Goal: Obtain resource: Download file/media

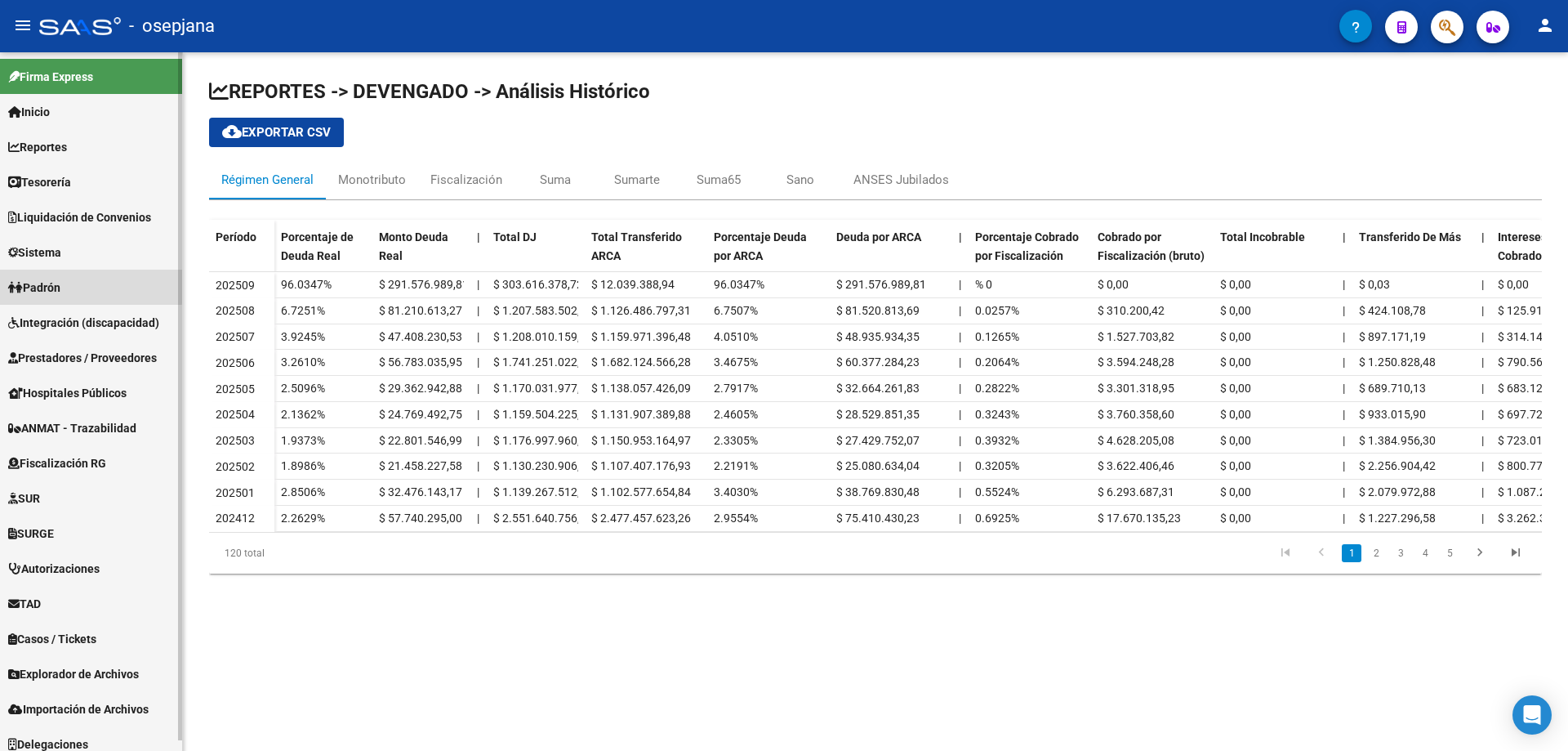
click at [73, 285] on link "Padrón" at bounding box center [91, 287] width 182 height 35
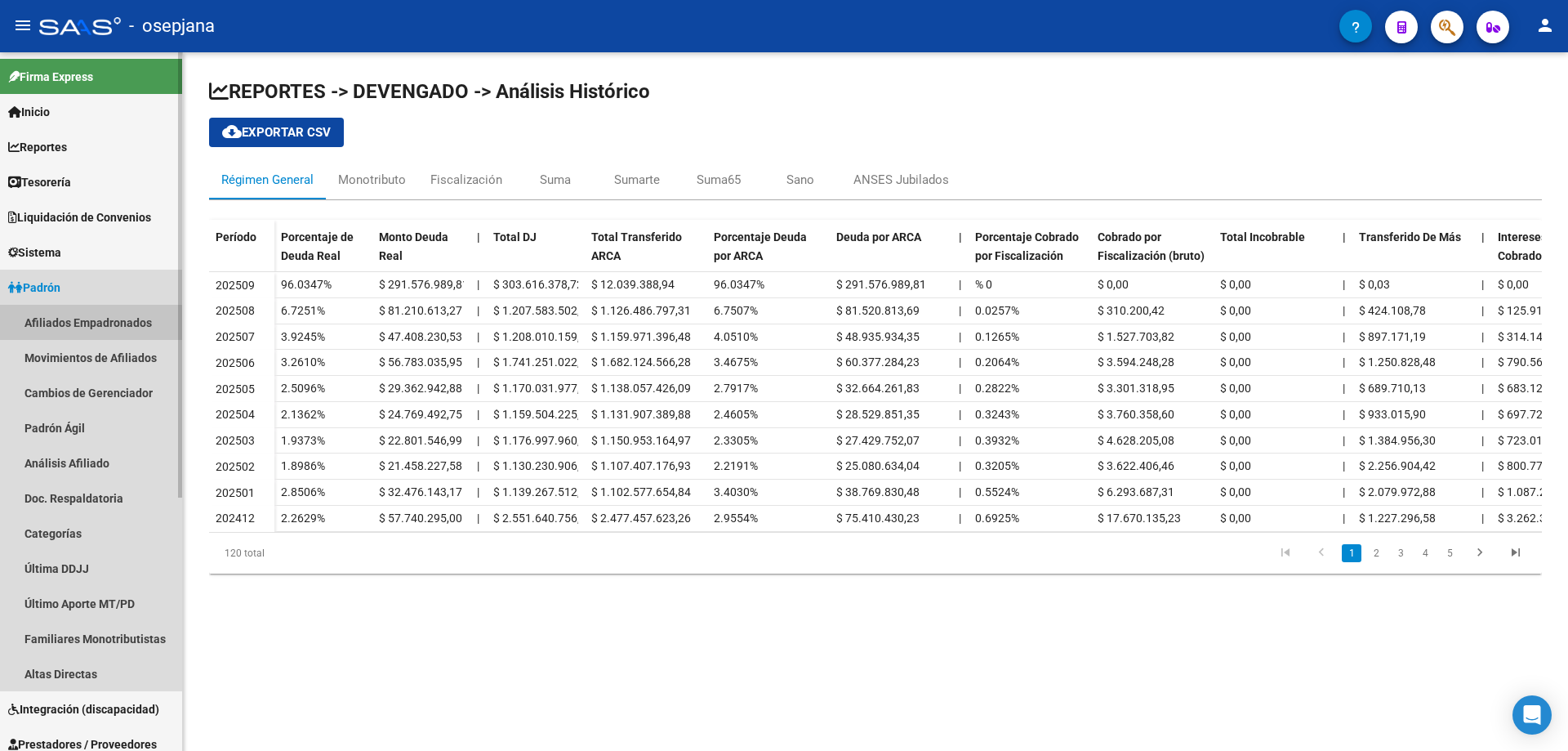
click at [80, 323] on link "Afiliados Empadronados" at bounding box center [91, 323] width 182 height 35
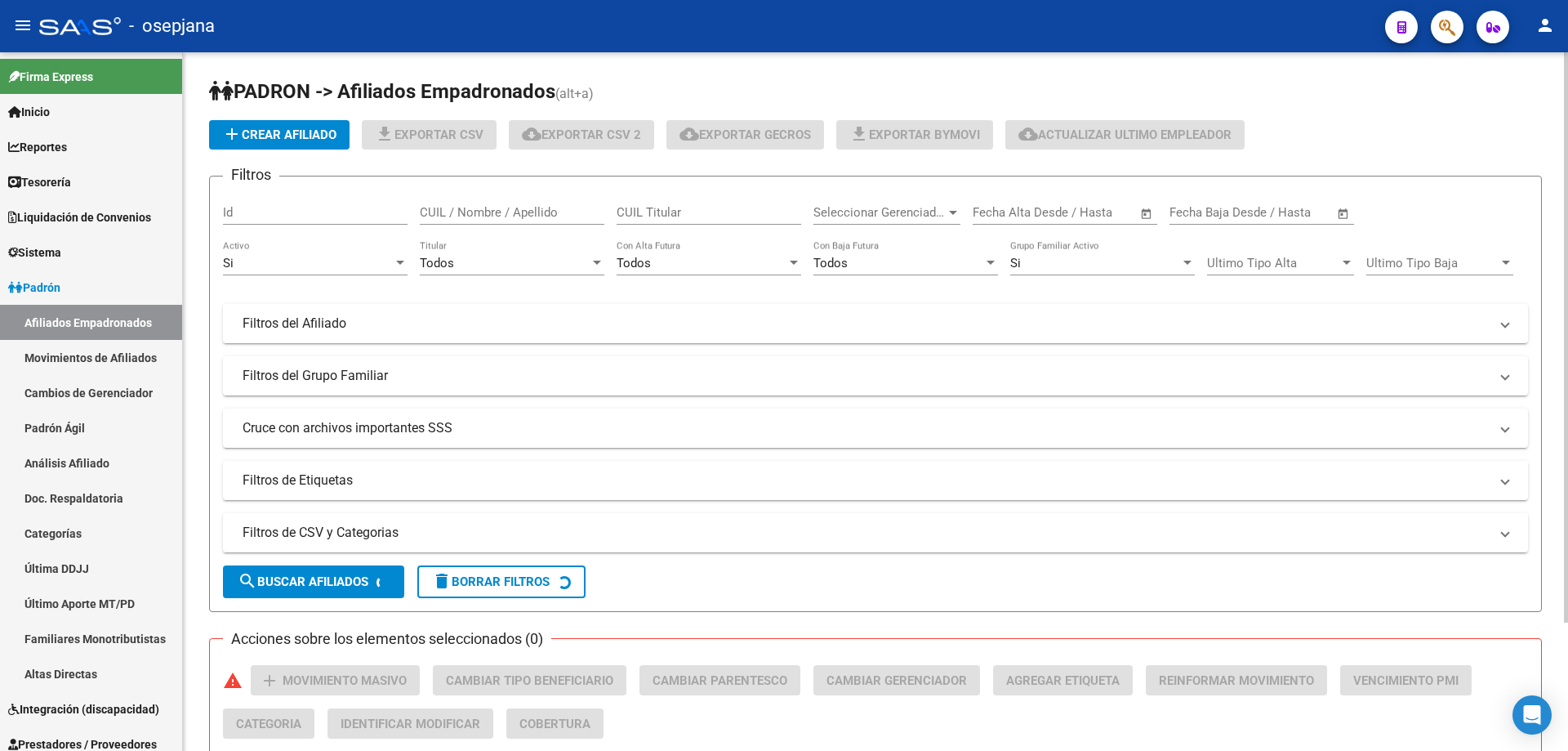
click at [866, 213] on span "Seleccionar Gerenciador" at bounding box center [879, 213] width 132 height 15
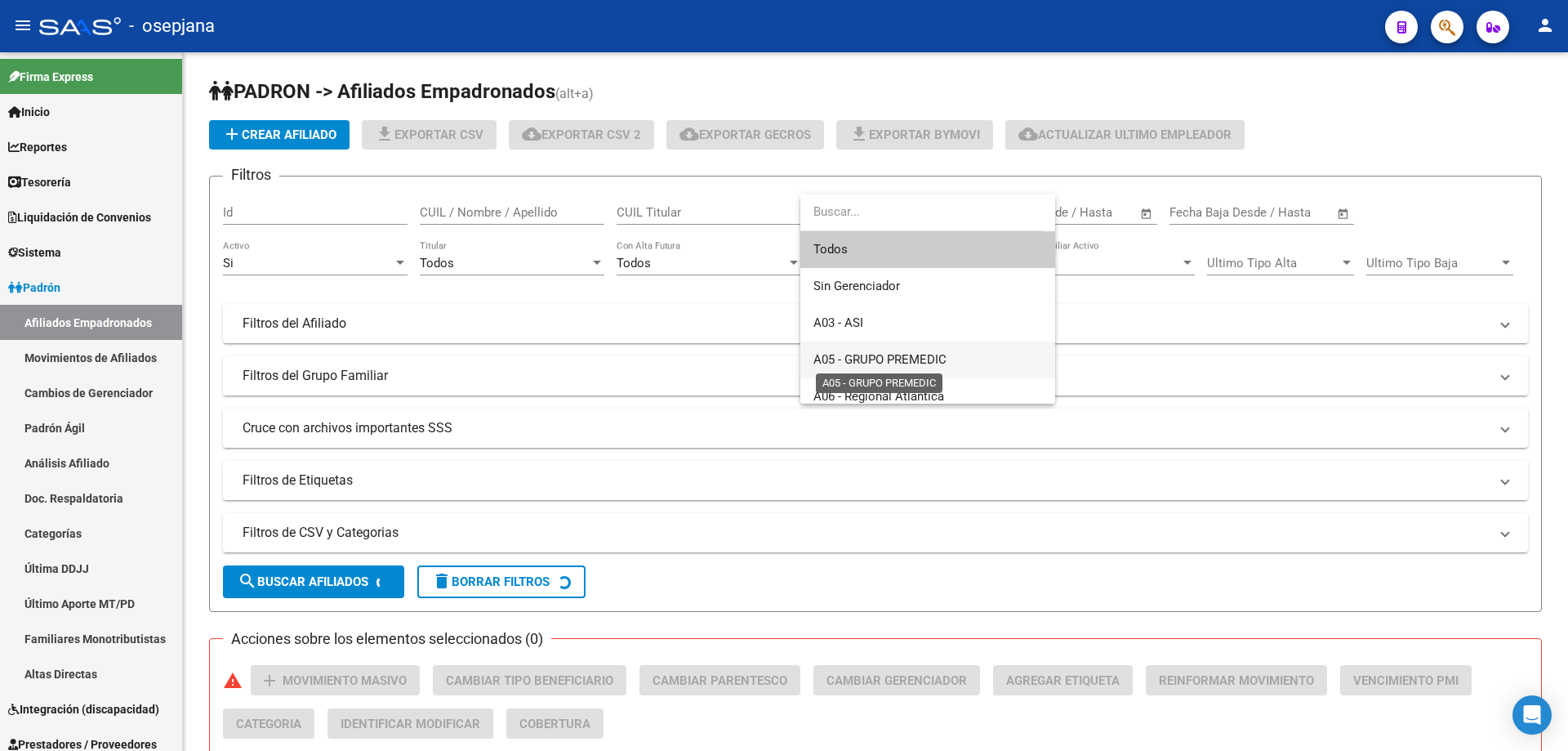
scroll to position [82, 0]
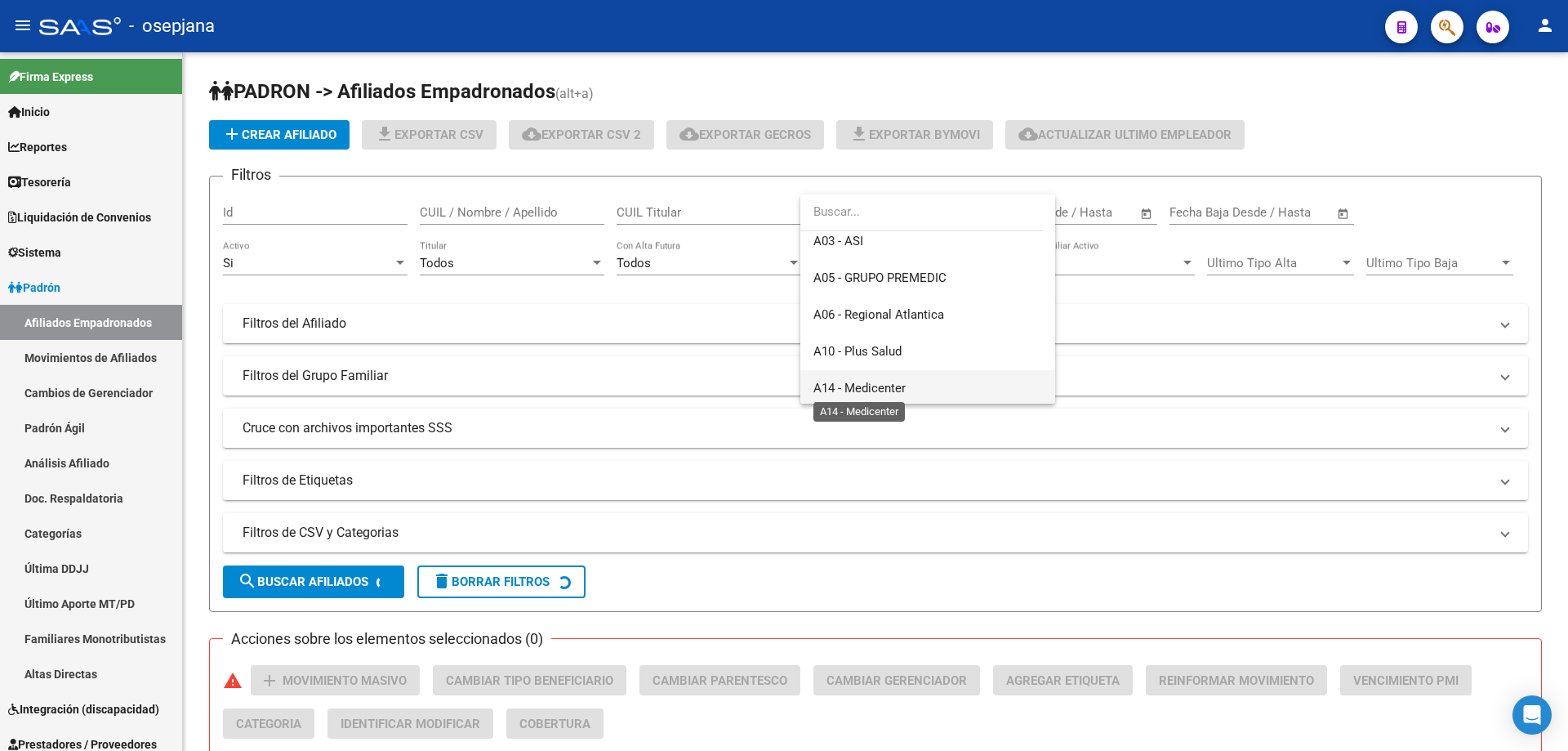
click at [873, 383] on span "A14 - Medicenter" at bounding box center [859, 388] width 92 height 15
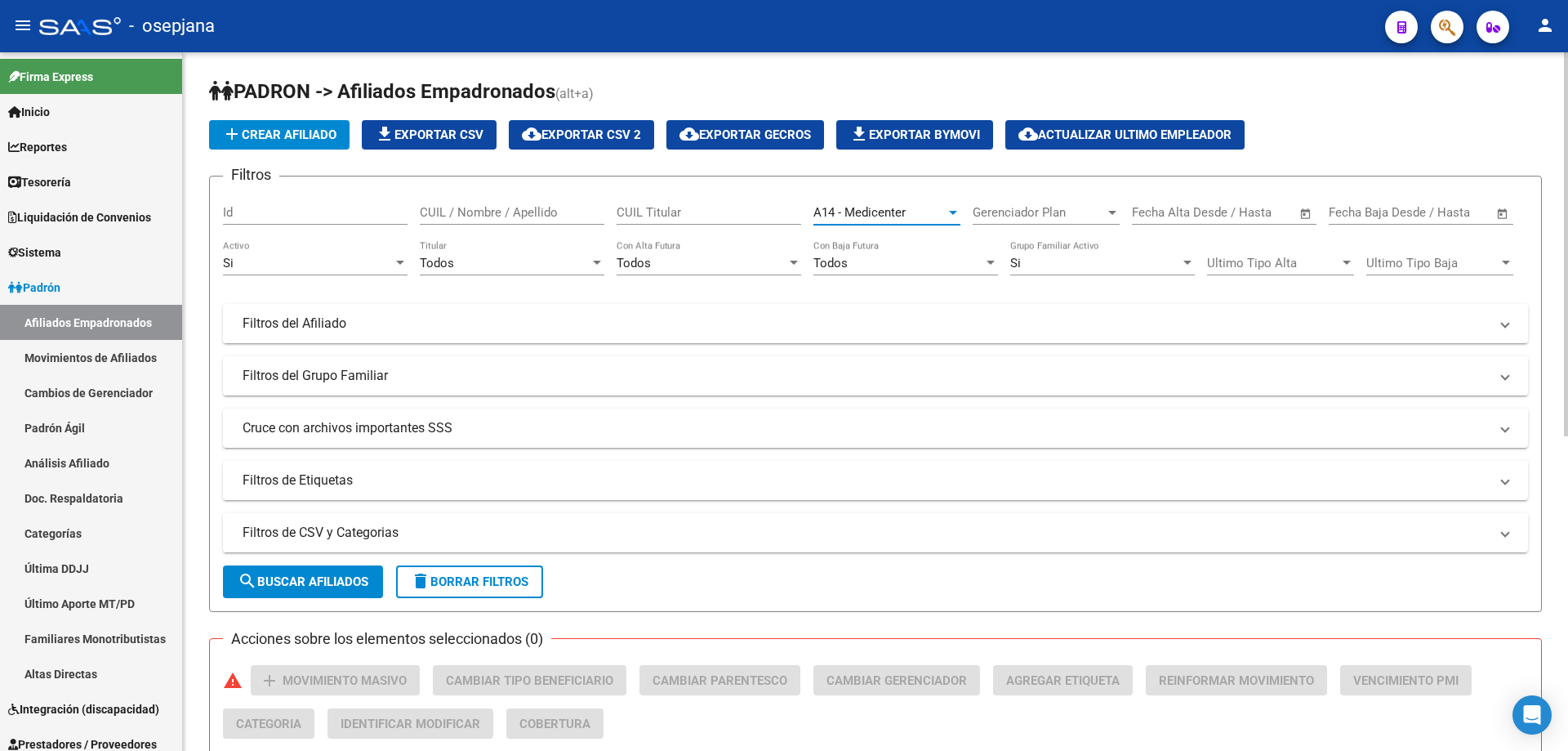
scroll to position [0, 0]
click at [337, 578] on span "search Buscar Afiliados" at bounding box center [302, 582] width 131 height 15
click at [452, 138] on span "file_download Exportar CSV" at bounding box center [429, 135] width 108 height 15
click at [94, 288] on link "Padrón" at bounding box center [91, 287] width 182 height 35
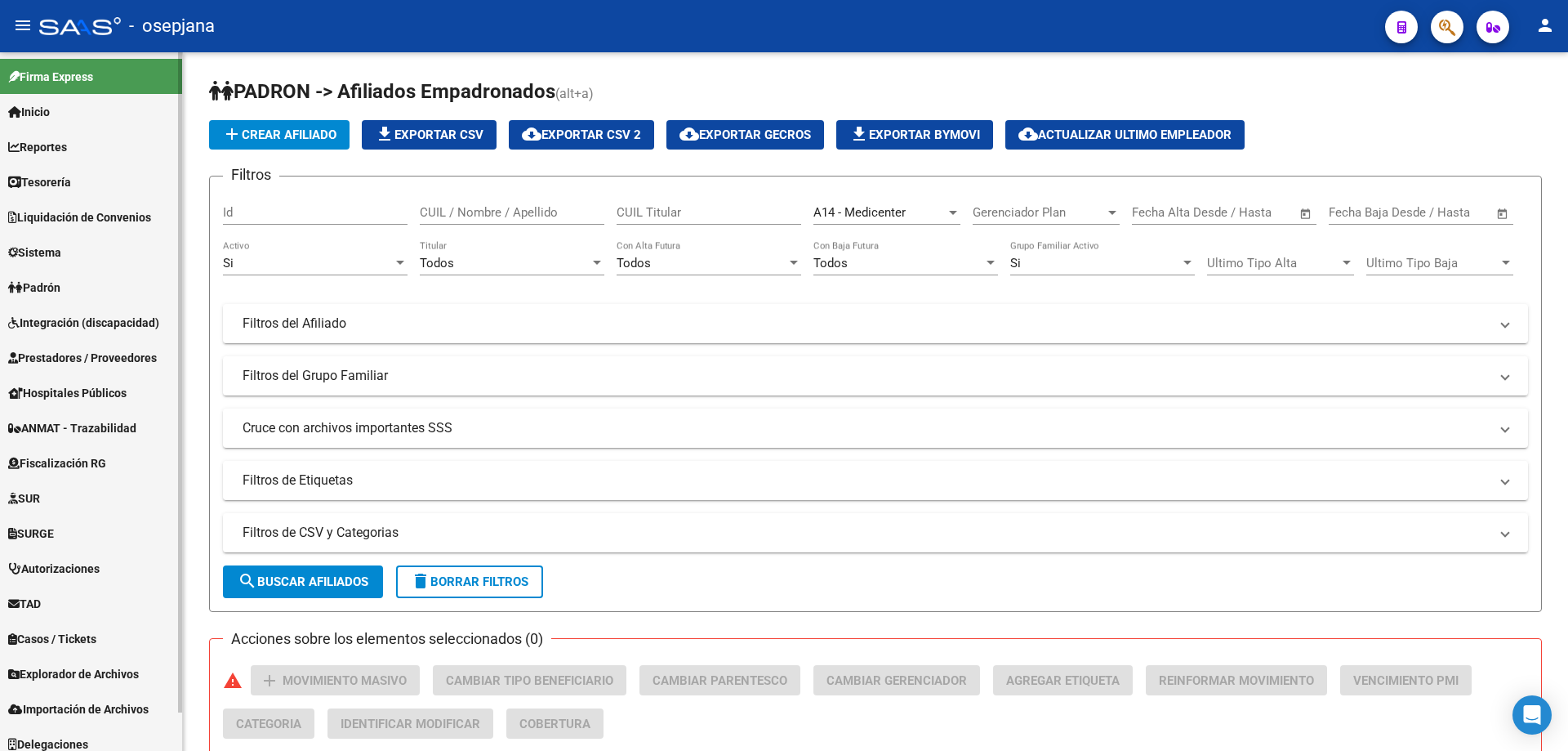
click at [100, 203] on link "Liquidación de Convenios" at bounding box center [91, 217] width 182 height 35
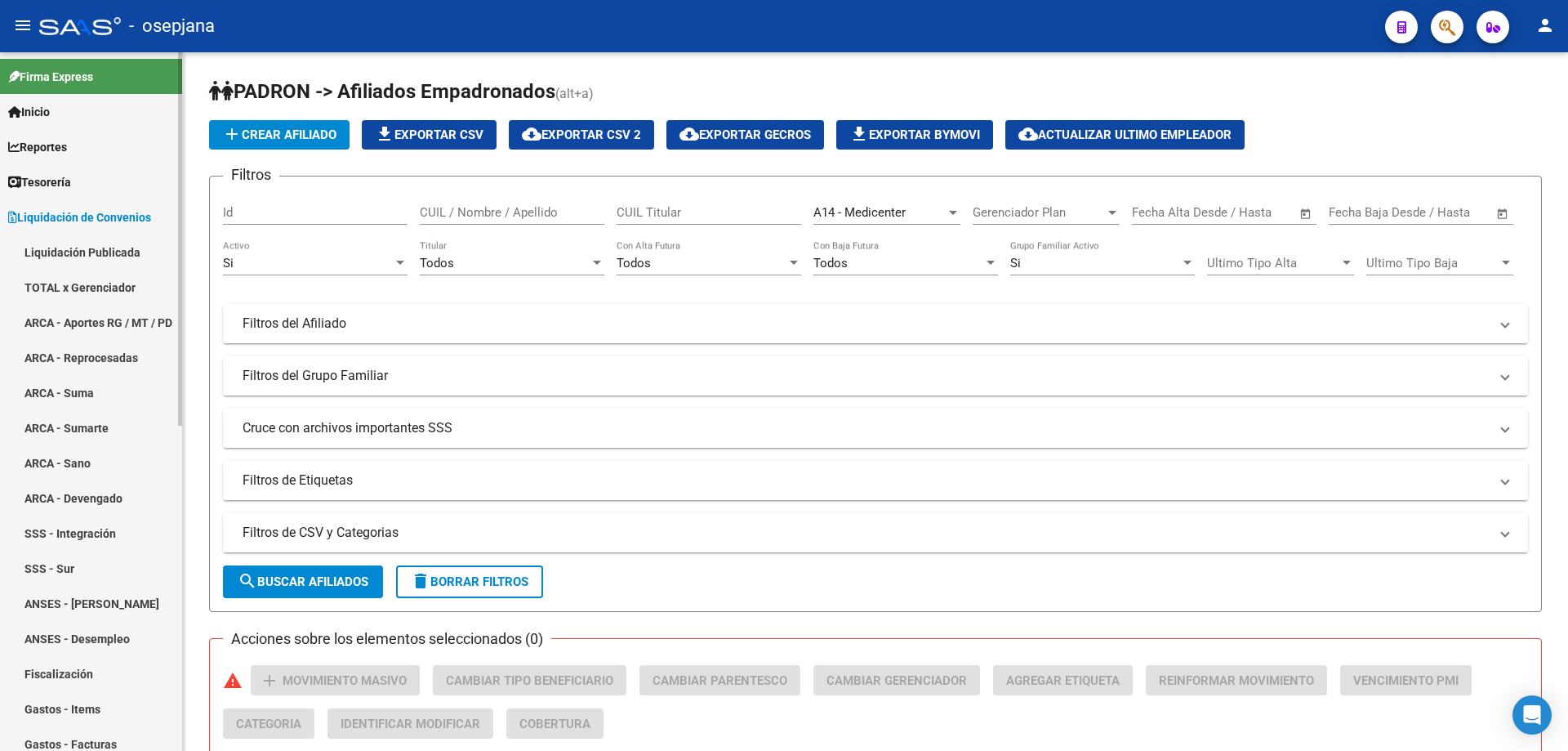
click at [99, 279] on link "TOTAL x Gerenciador" at bounding box center [91, 287] width 182 height 35
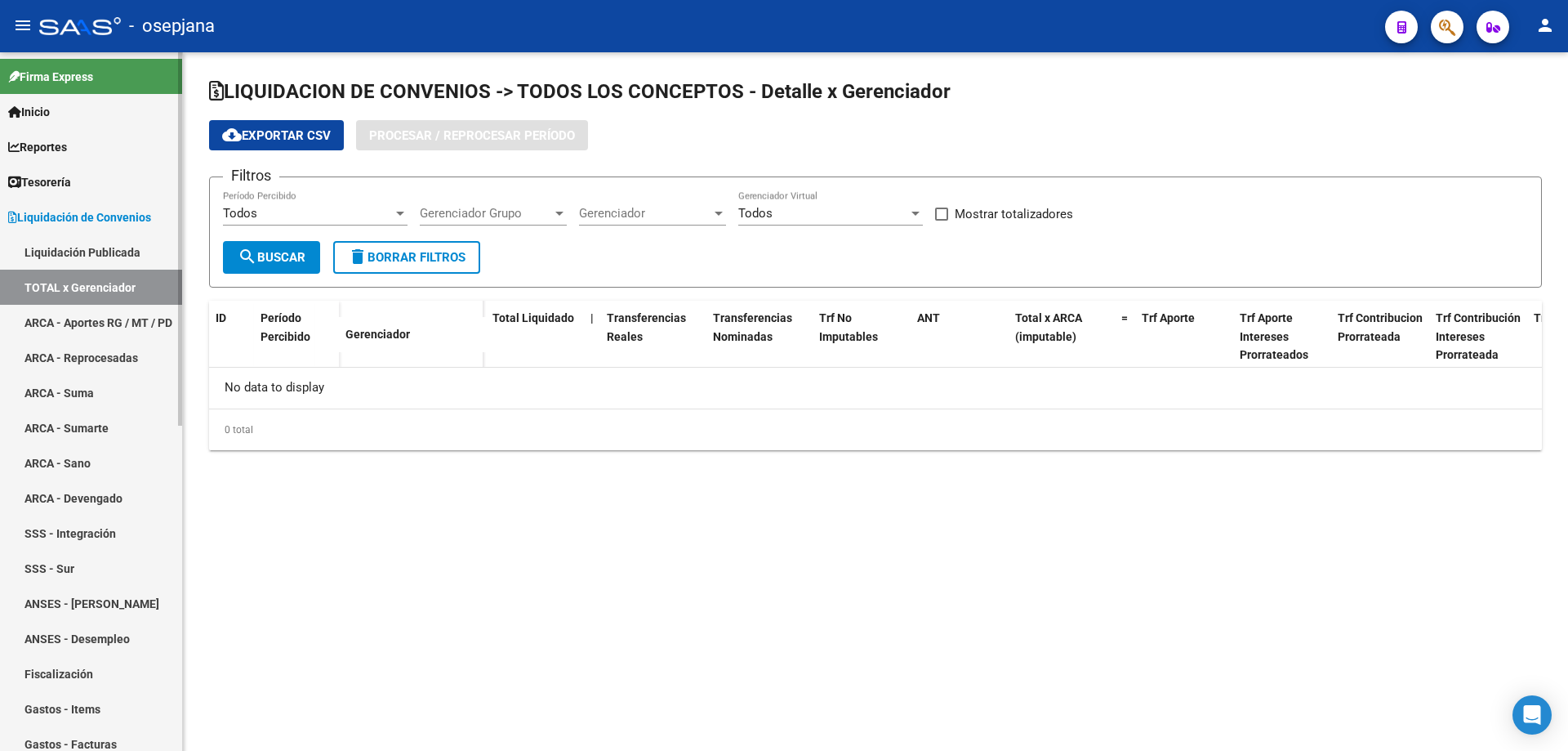
checkbox input "true"
